Goal: Task Accomplishment & Management: Use online tool/utility

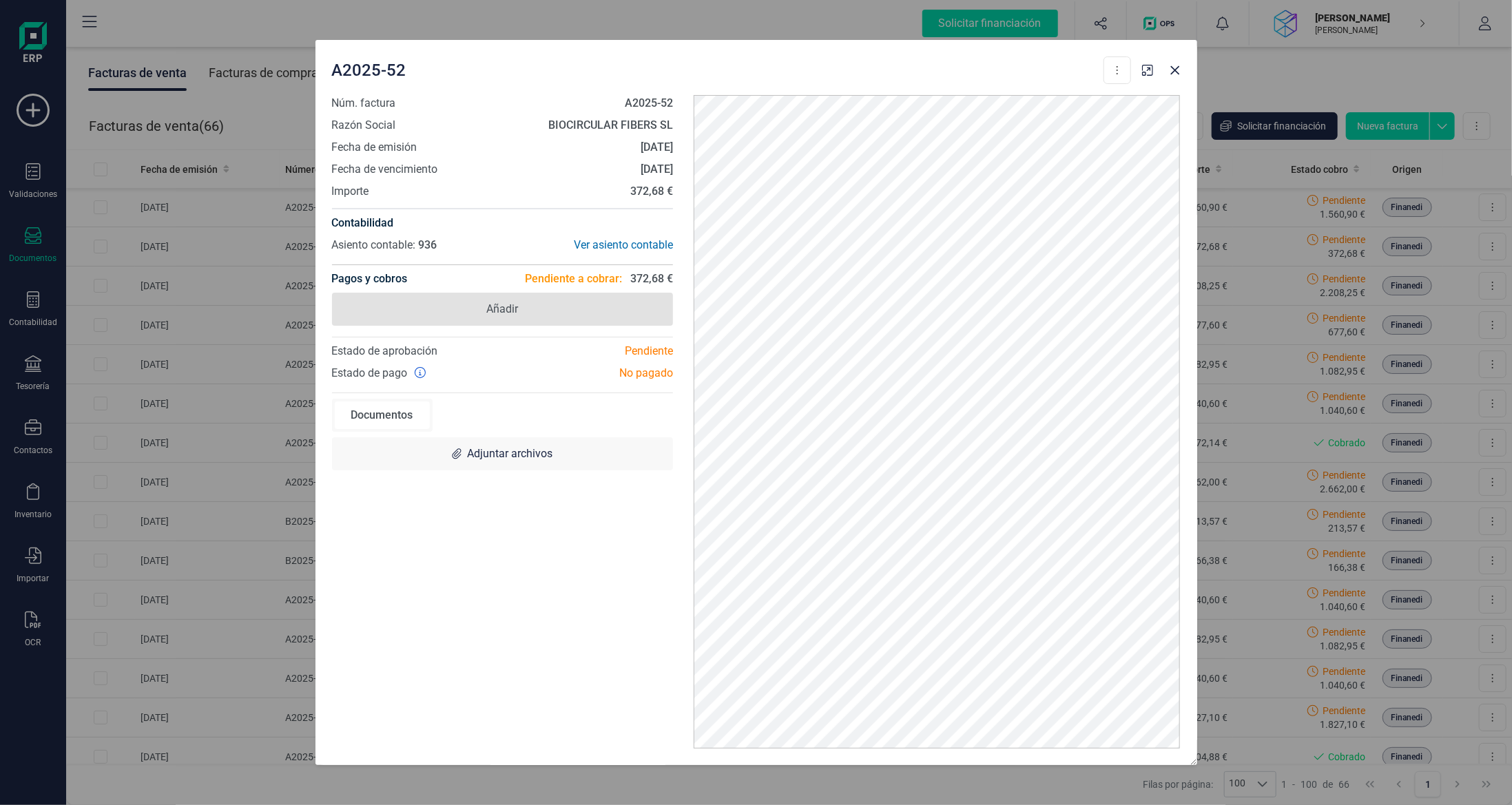
click at [548, 297] on span "Añadir" at bounding box center [502, 309] width 342 height 33
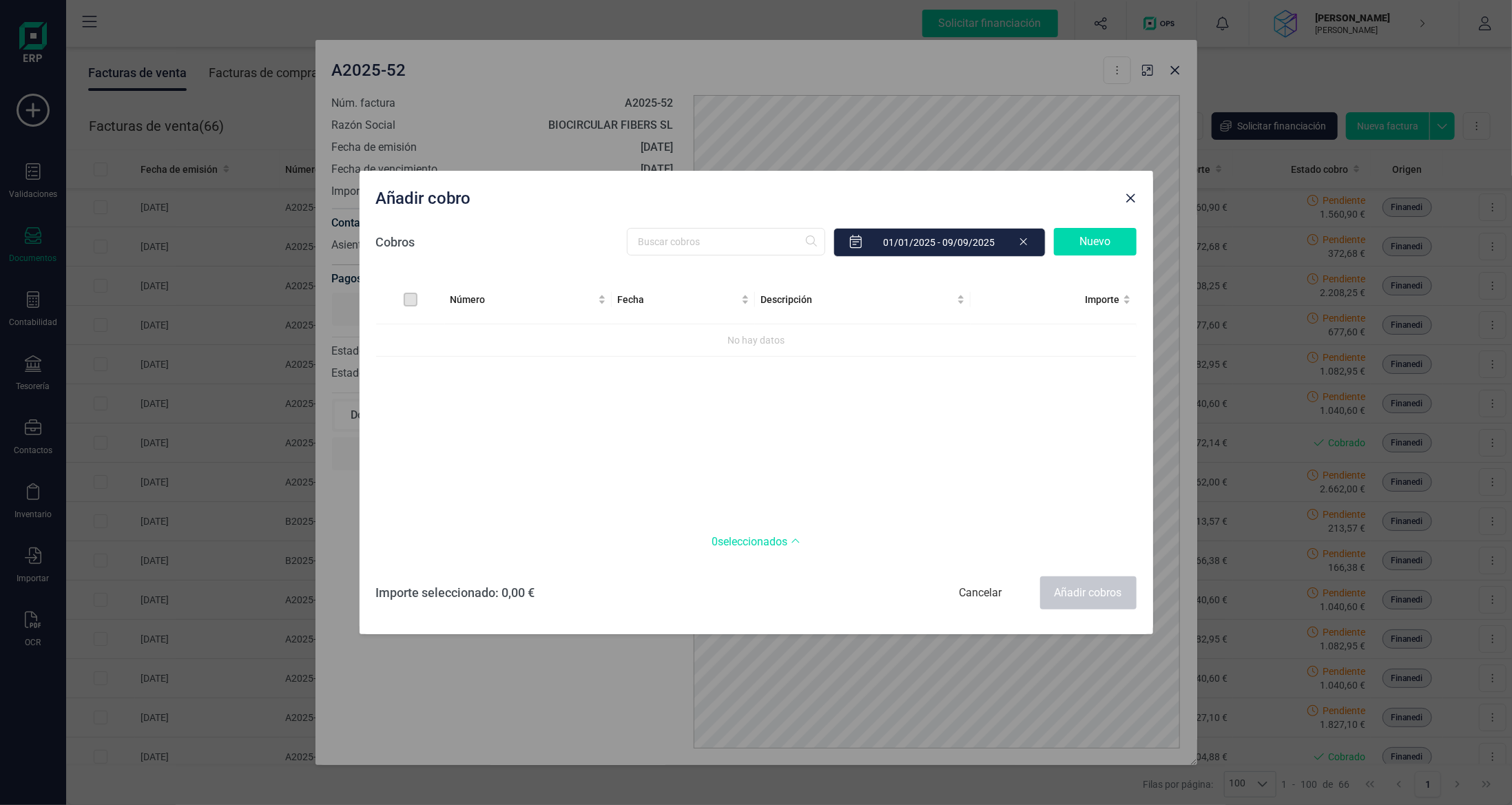
click at [1076, 235] on div "Nuevo" at bounding box center [1095, 241] width 83 height 27
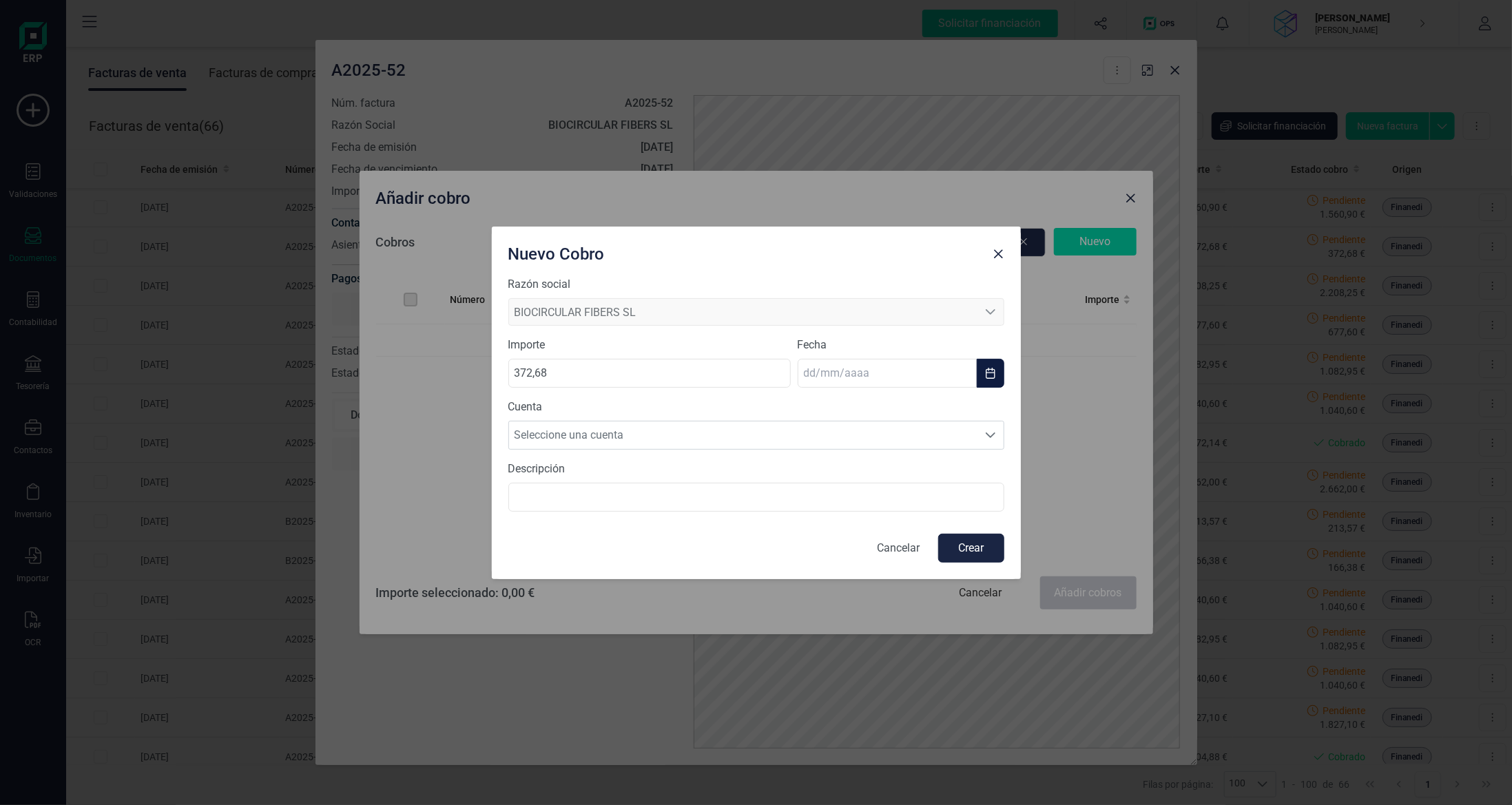
click at [867, 376] on input "text" at bounding box center [887, 373] width 179 height 29
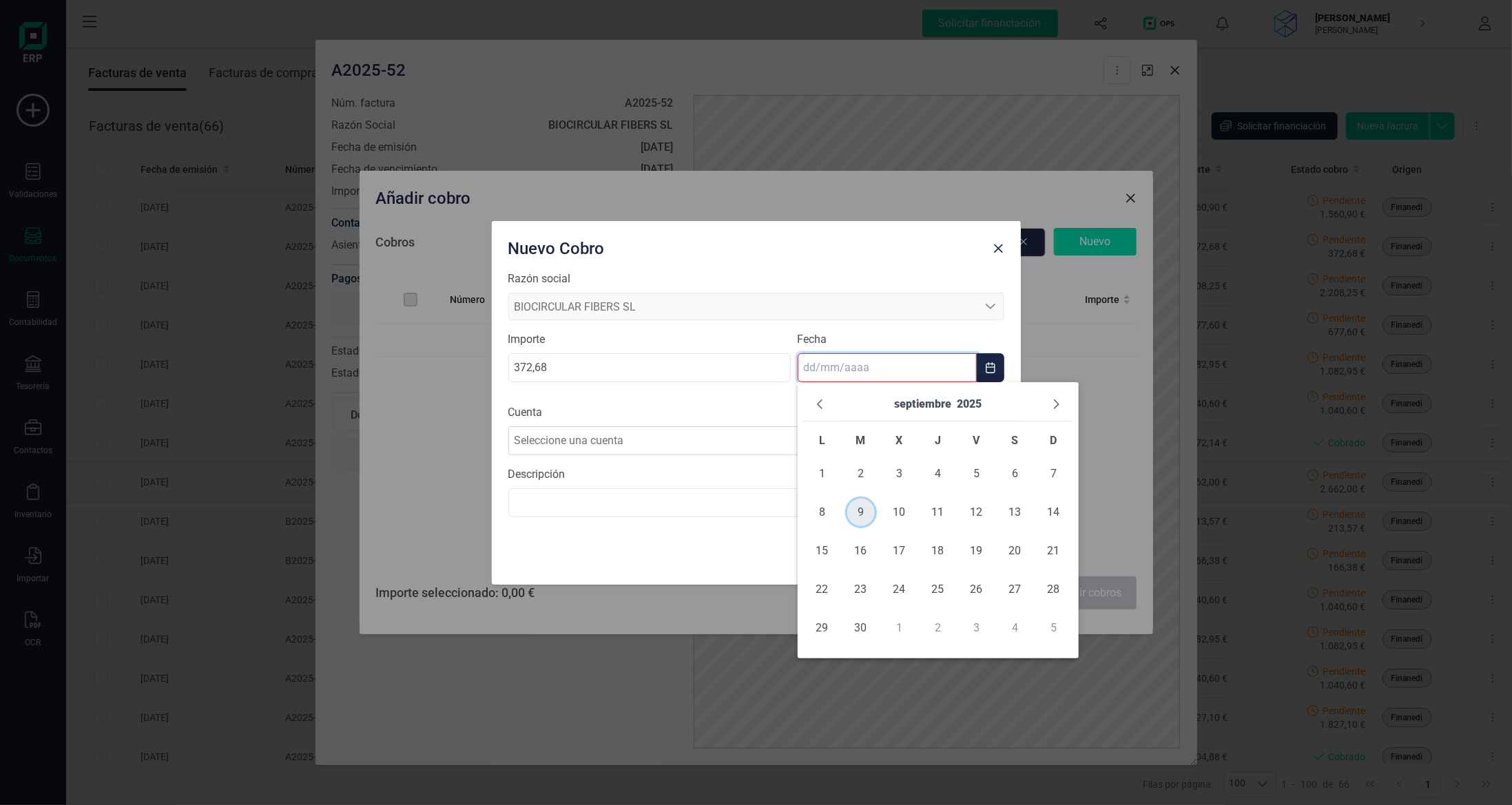
click at [863, 517] on span "9" at bounding box center [861, 512] width 27 height 27
type input "[DATE]"
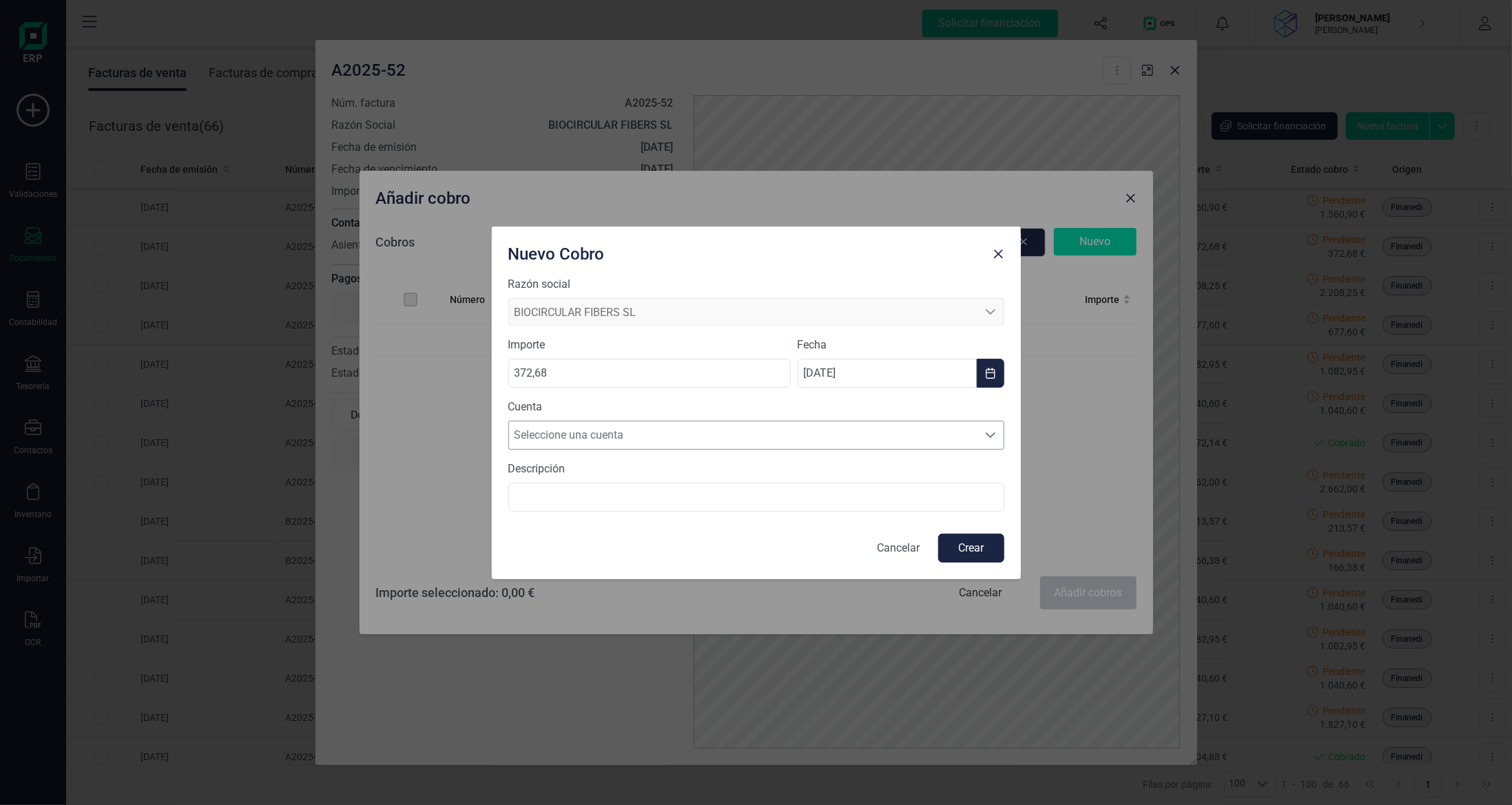
click at [781, 430] on span "Seleccione una cuenta" at bounding box center [743, 434] width 468 height 27
click at [777, 458] on li "[FINANCIAL_ID]" at bounding box center [756, 468] width 496 height 27
click at [979, 549] on button "Crear" at bounding box center [971, 548] width 66 height 29
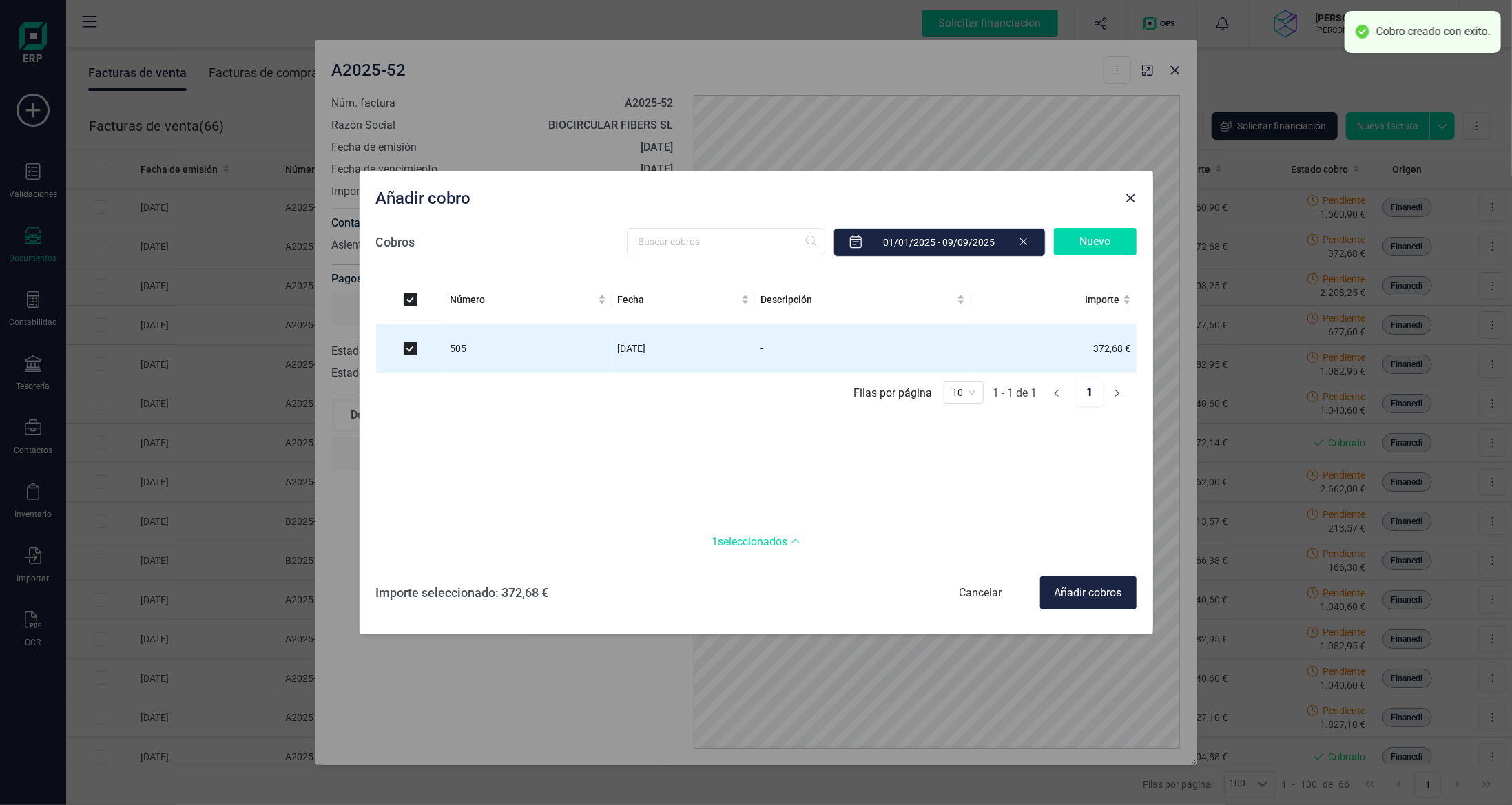
click at [1090, 601] on div "Añadir cobros" at bounding box center [1088, 593] width 97 height 33
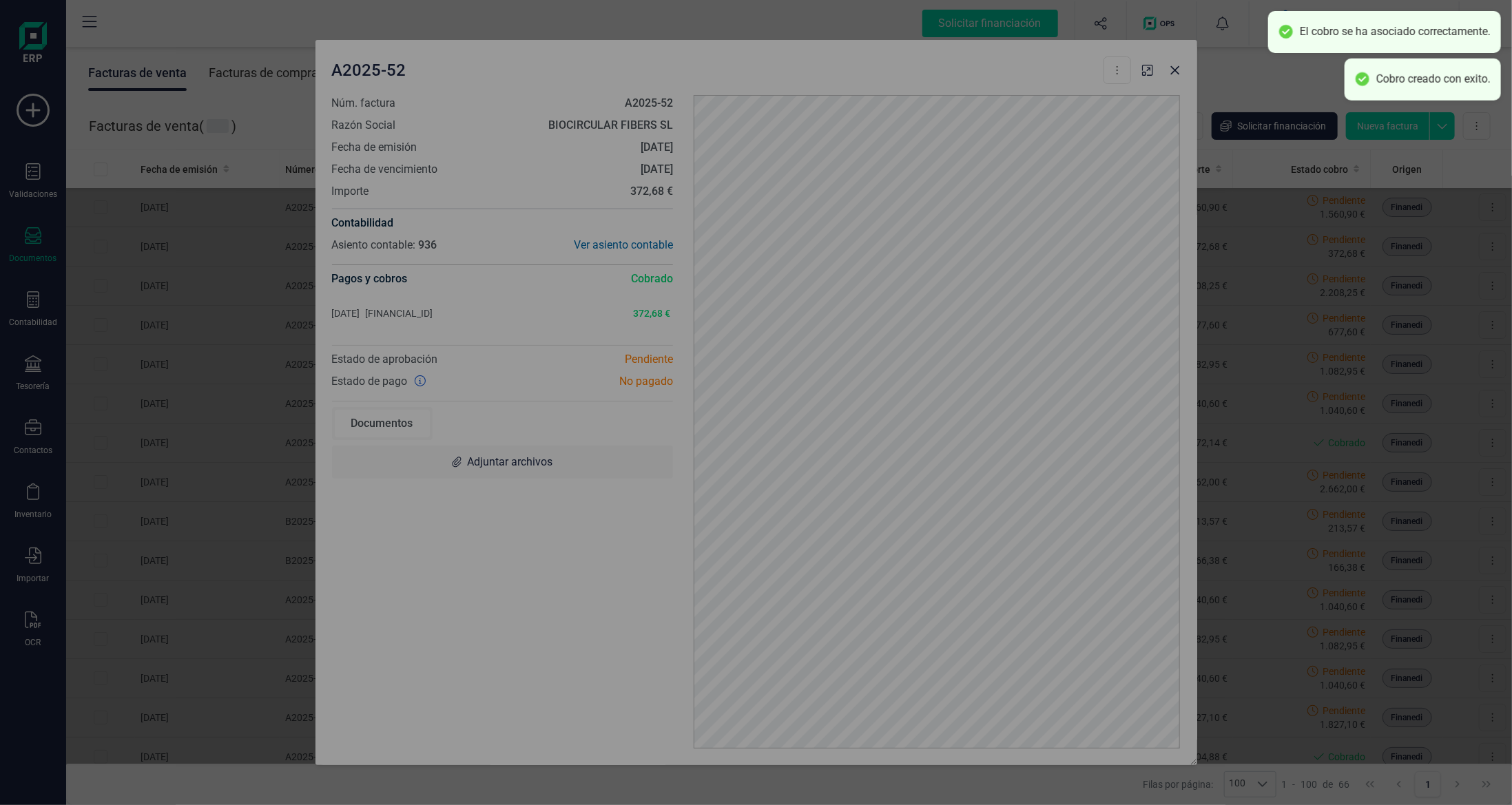
checkbox input "false"
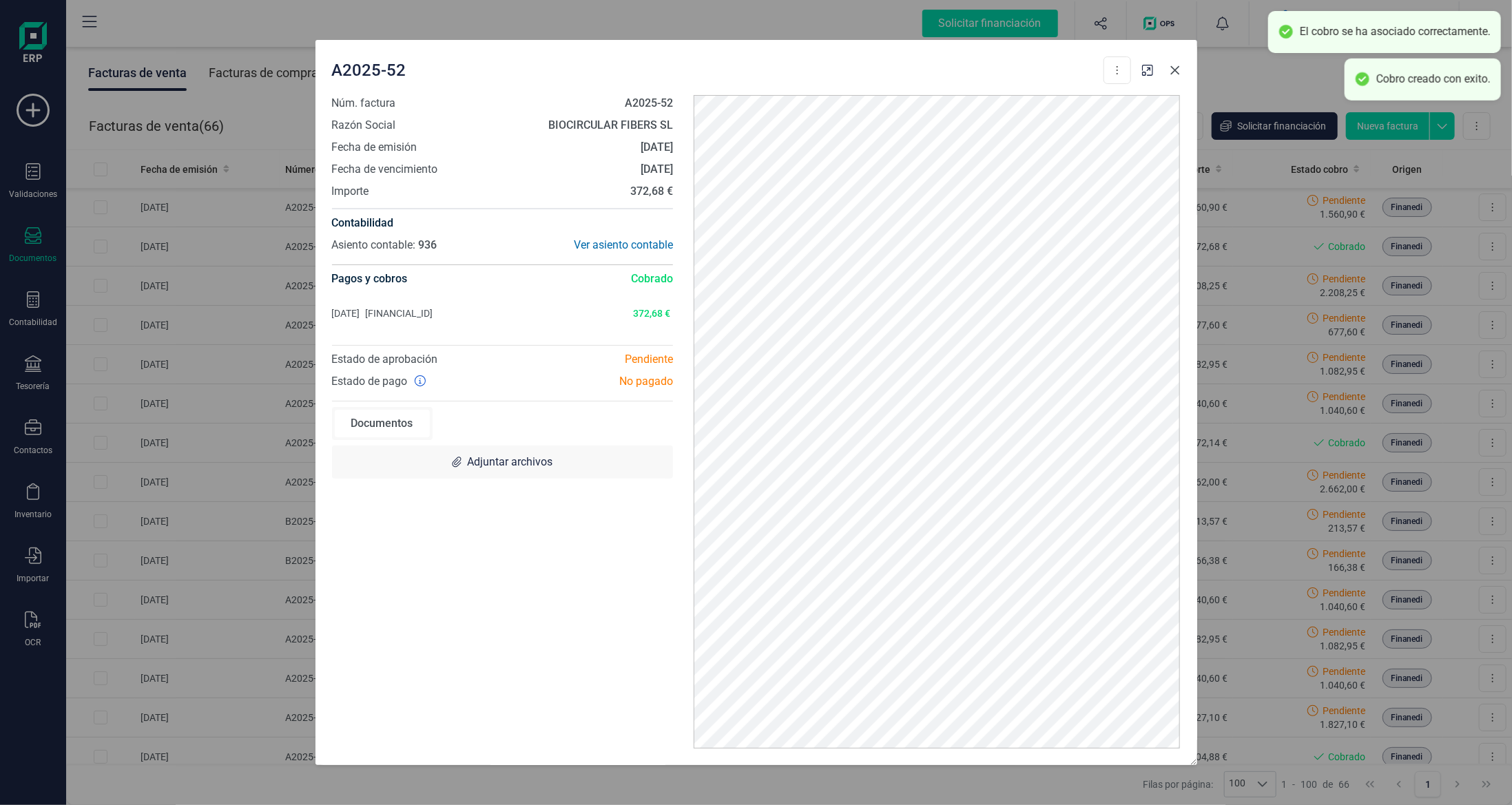
click at [1179, 79] on button "button" at bounding box center [1175, 70] width 22 height 22
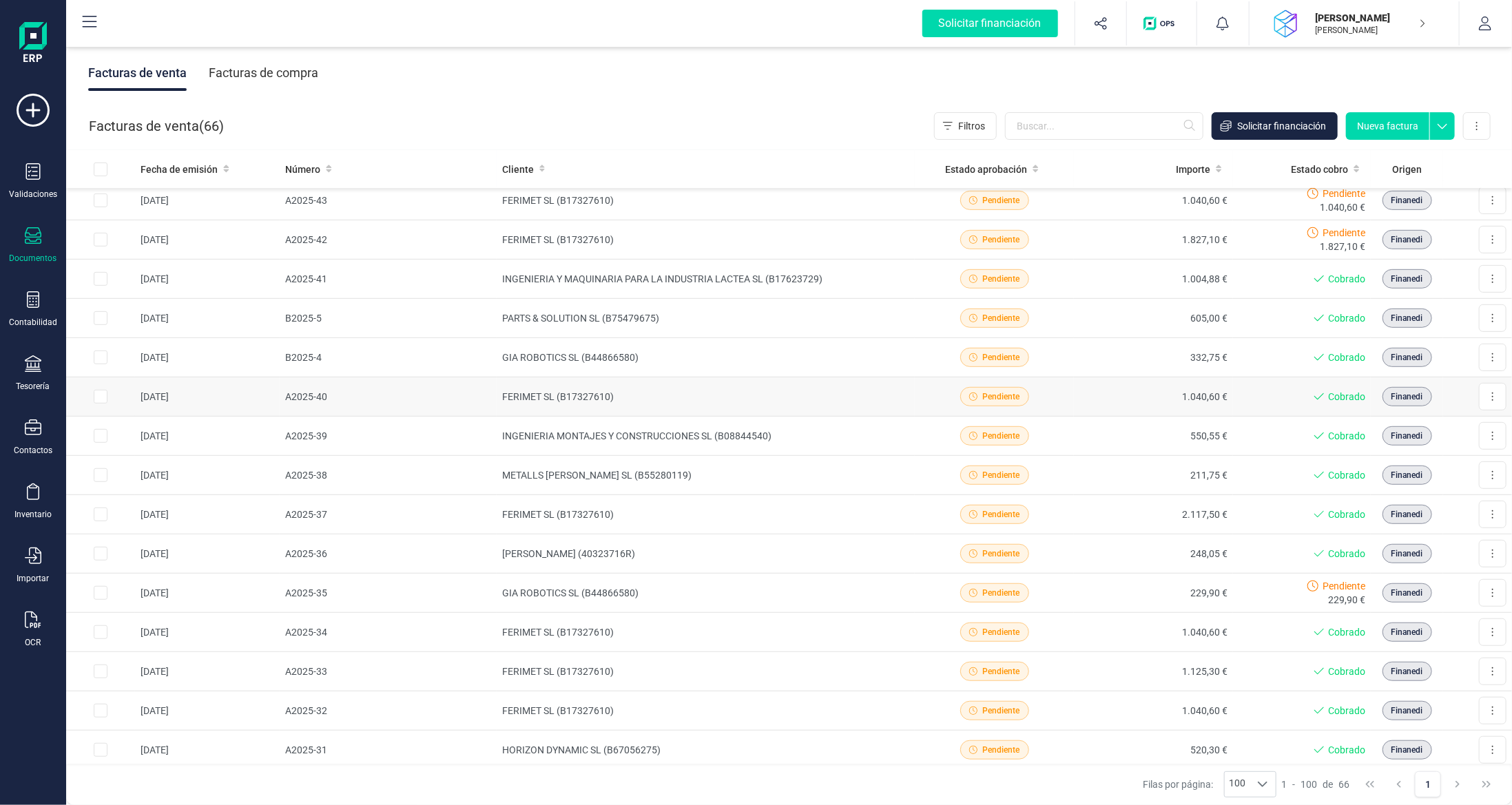
scroll to position [482, 0]
